Goal: Task Accomplishment & Management: Use online tool/utility

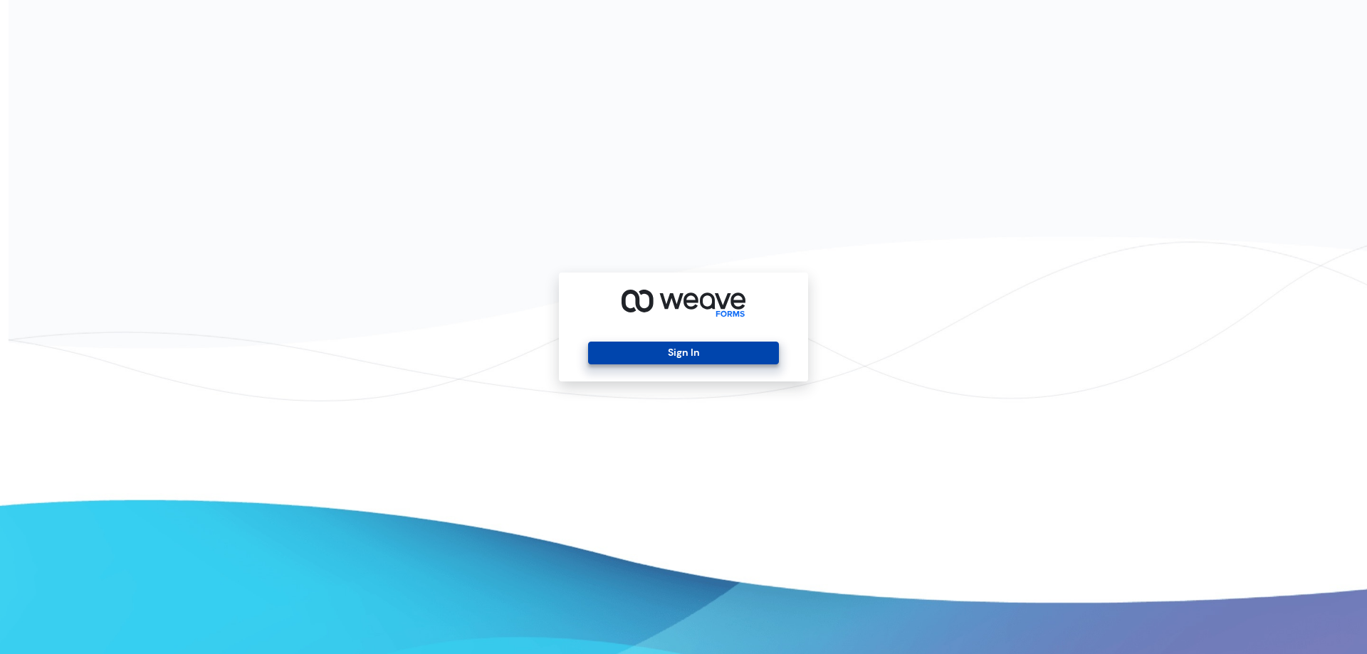
click at [648, 356] on button "Sign In" at bounding box center [683, 353] width 190 height 23
